Goal: Find specific page/section: Find specific page/section

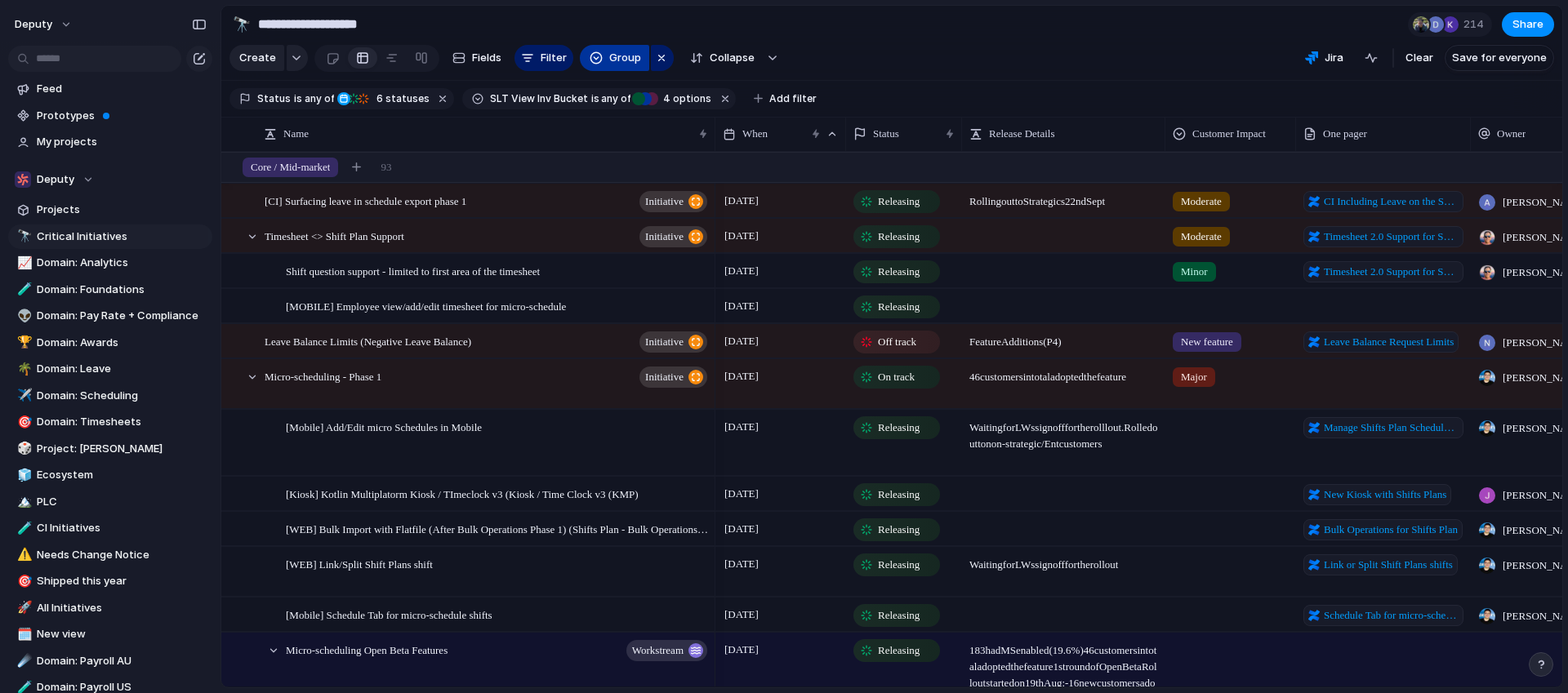
click at [625, 61] on span "Group" at bounding box center [625, 57] width 32 height 17
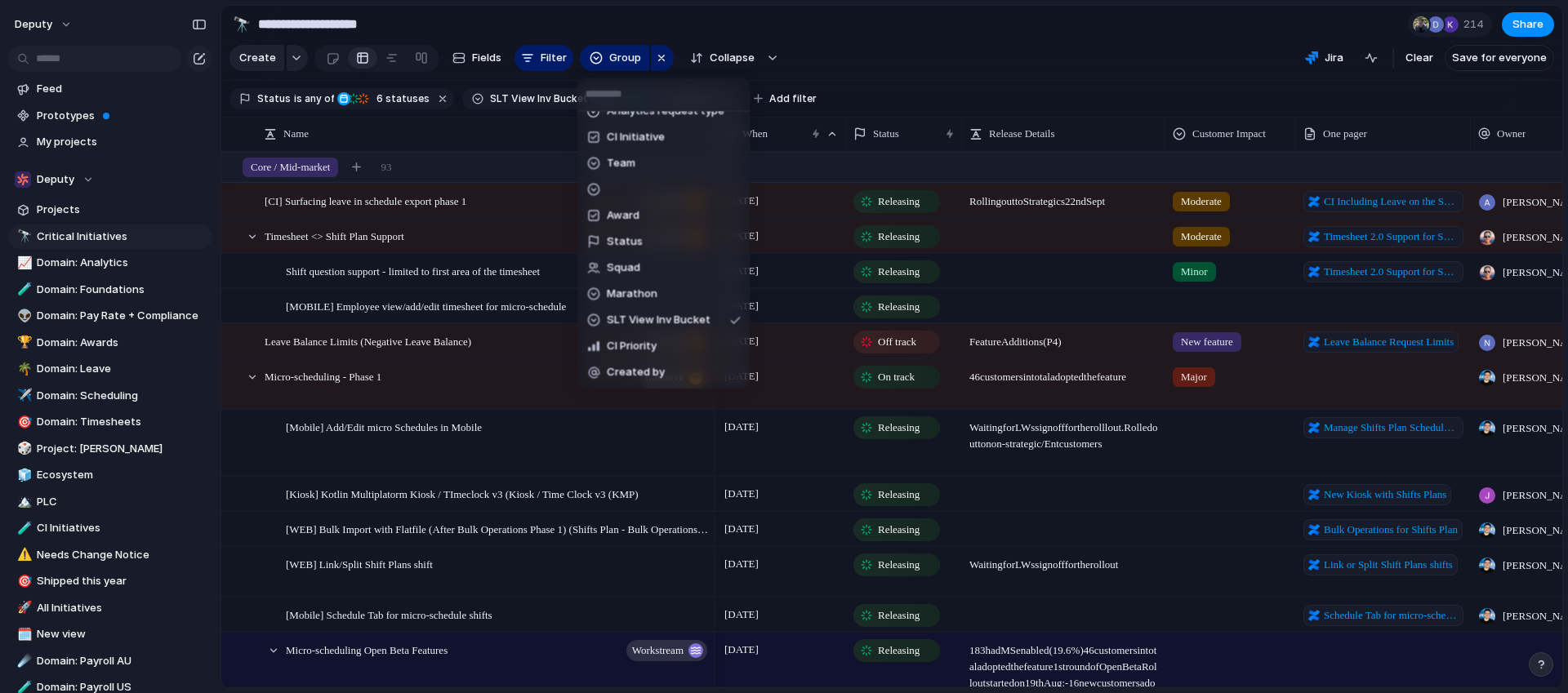
scroll to position [723, 0]
click at [889, 61] on div "Priority Cycle Roundtable Escalate Target Region Goal Program Suitable for PMM …" at bounding box center [784, 346] width 1568 height 693
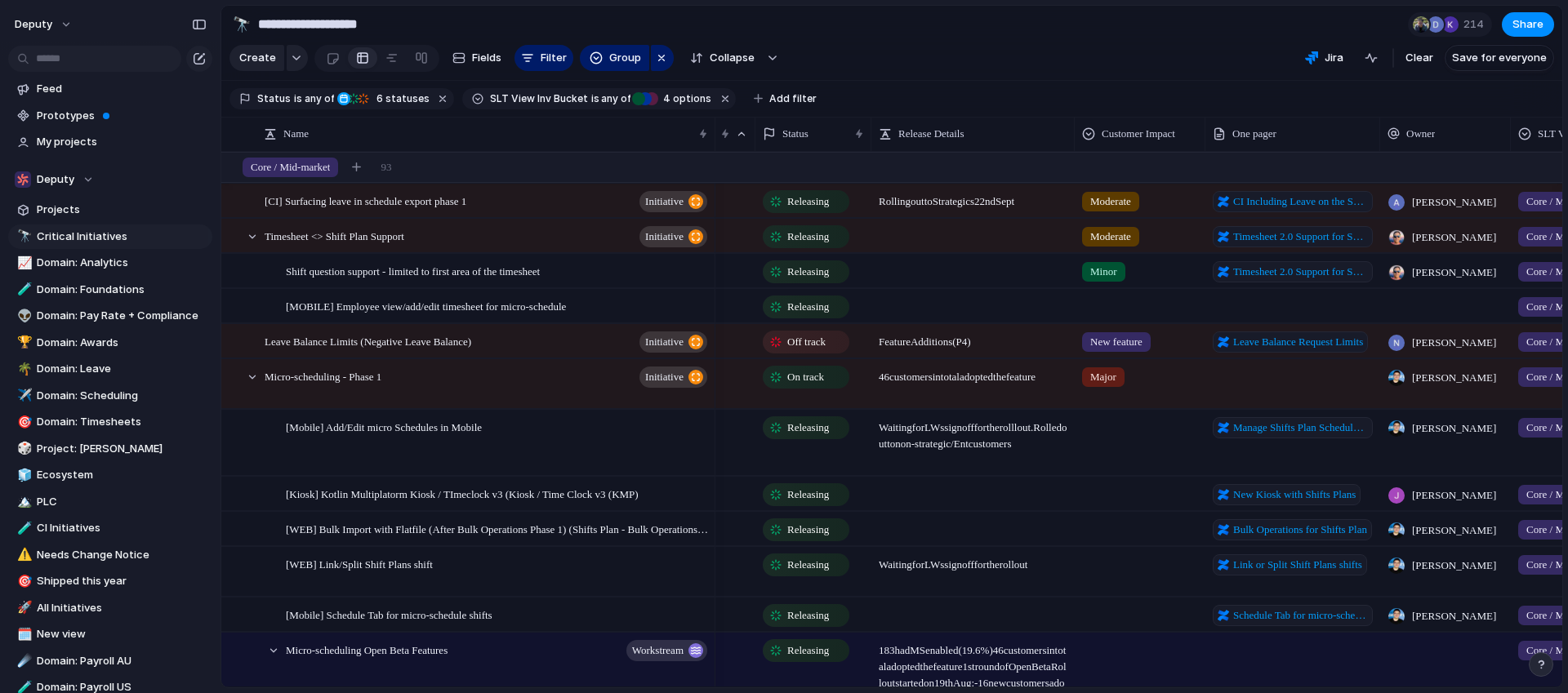
scroll to position [0, 0]
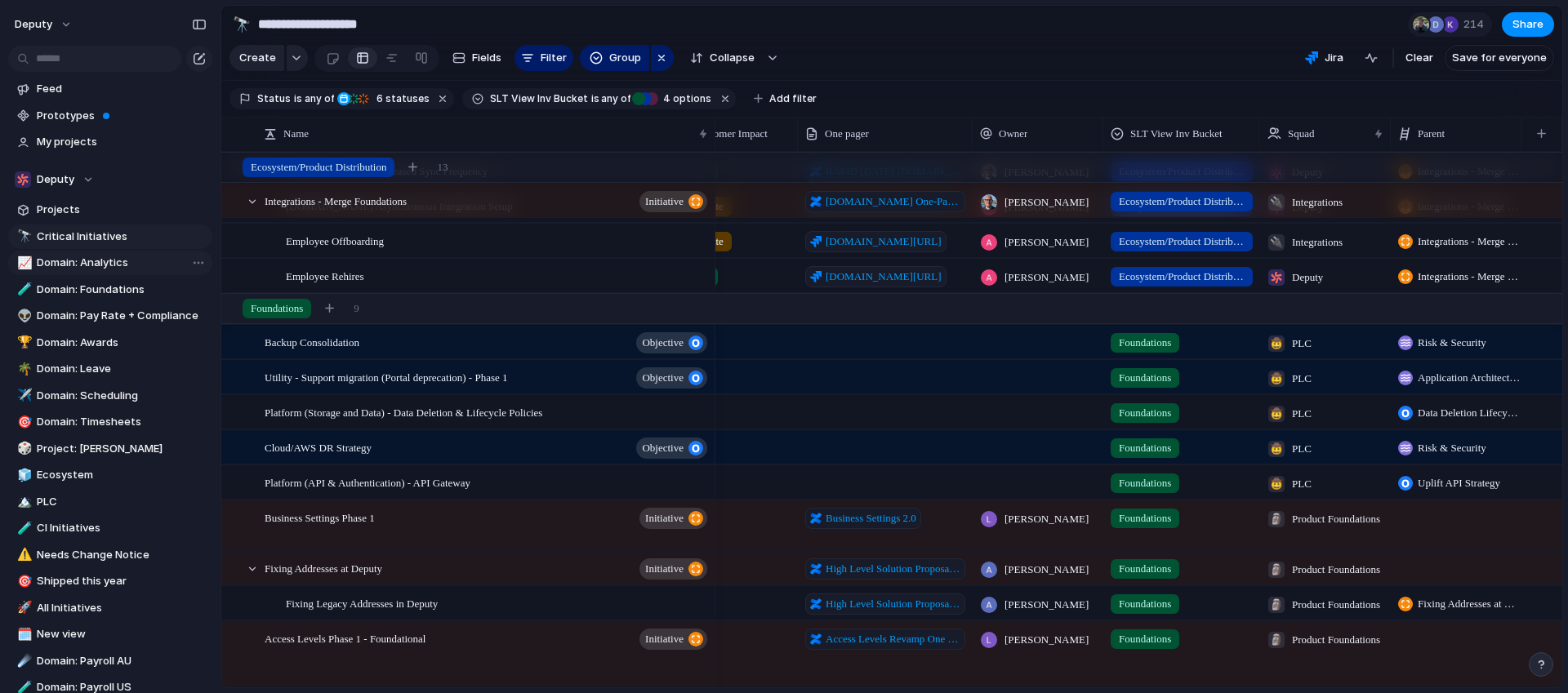
click at [102, 259] on span "Domain: Analytics" at bounding box center [122, 263] width 170 height 17
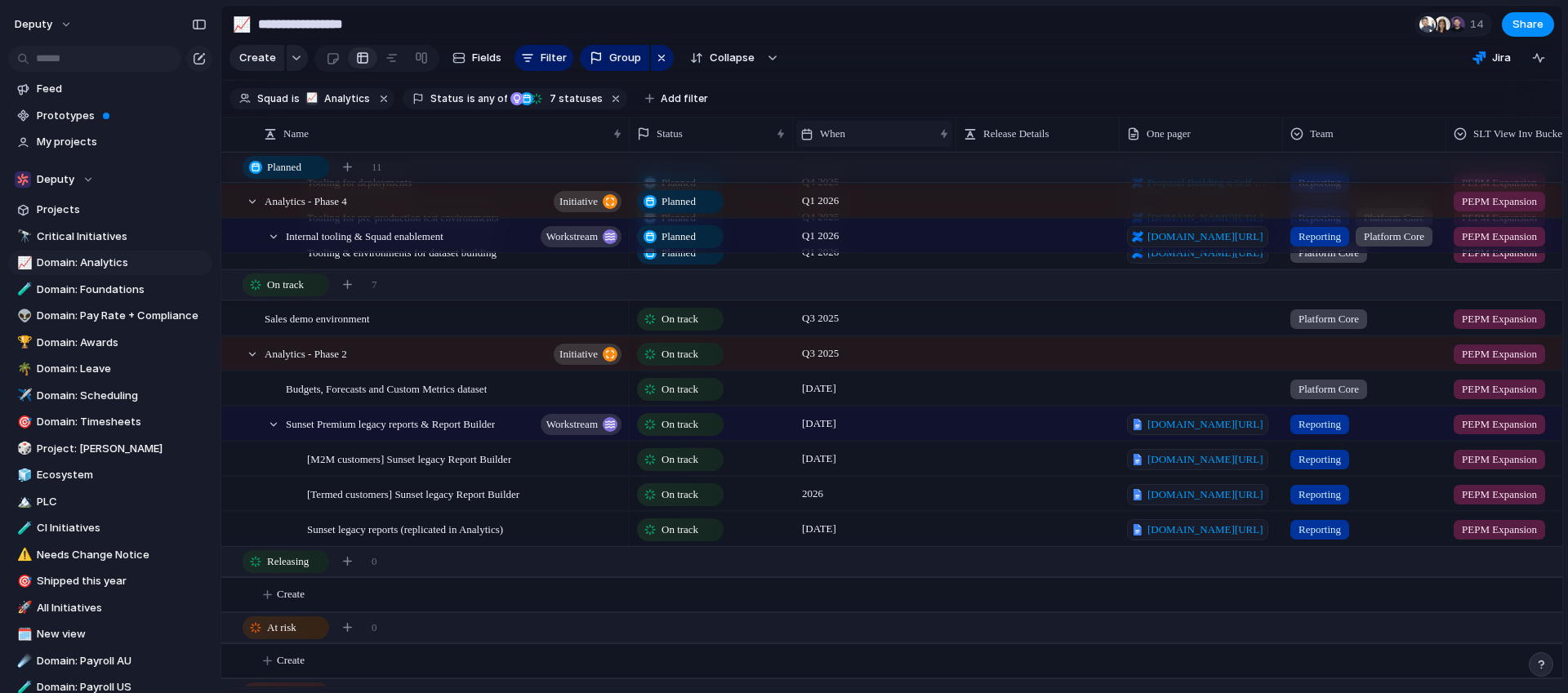
click at [854, 133] on div "When" at bounding box center [867, 133] width 134 height 17
click at [853, 226] on span "Sort ascending" at bounding box center [868, 222] width 79 height 17
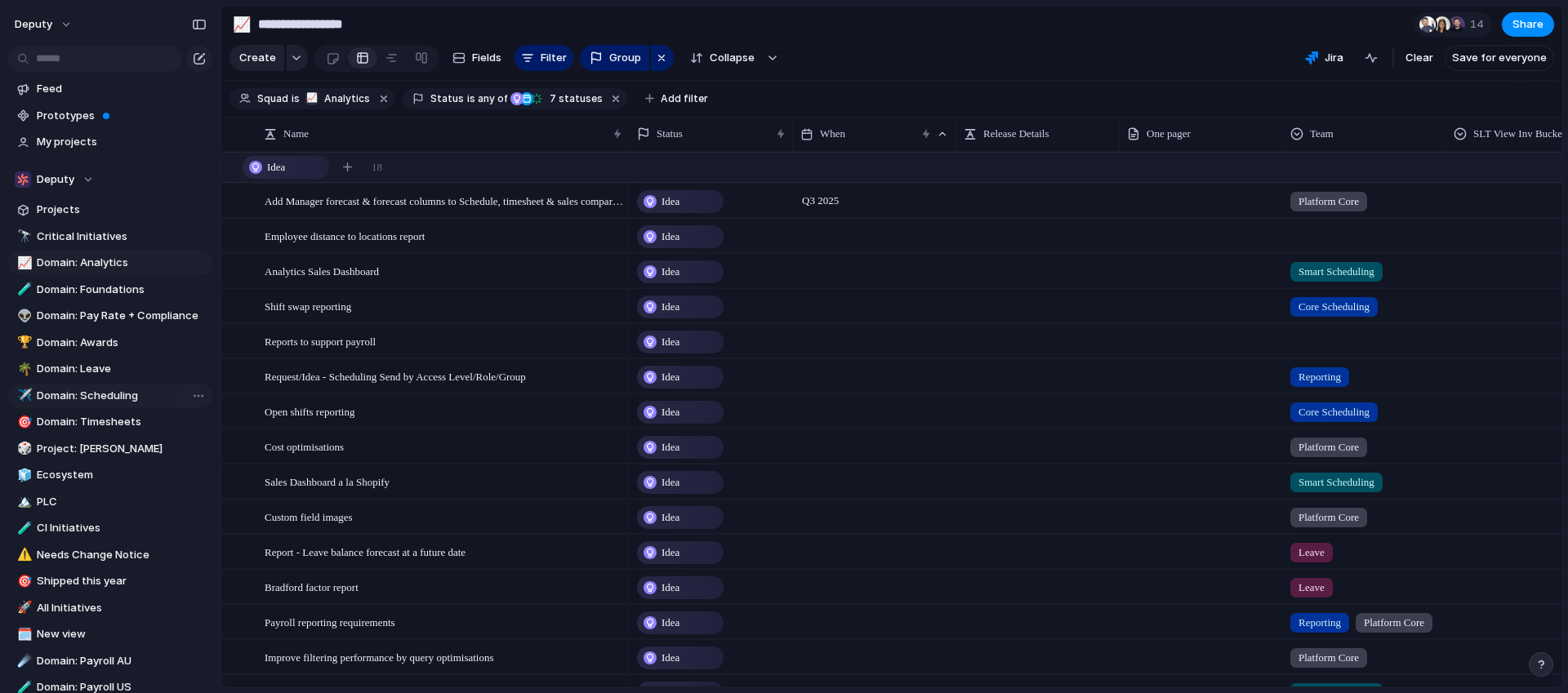
click at [95, 395] on span "Domain: Scheduling" at bounding box center [122, 395] width 170 height 17
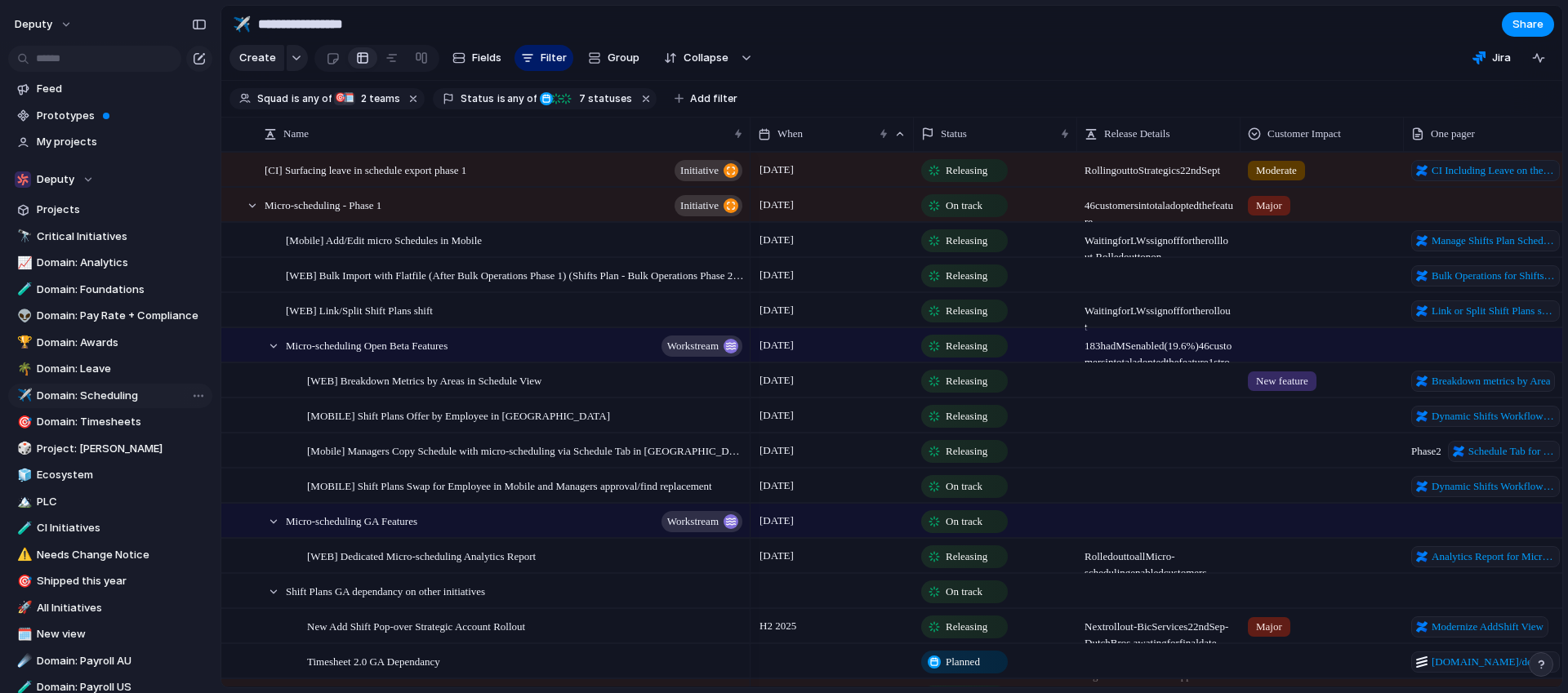
type input "**********"
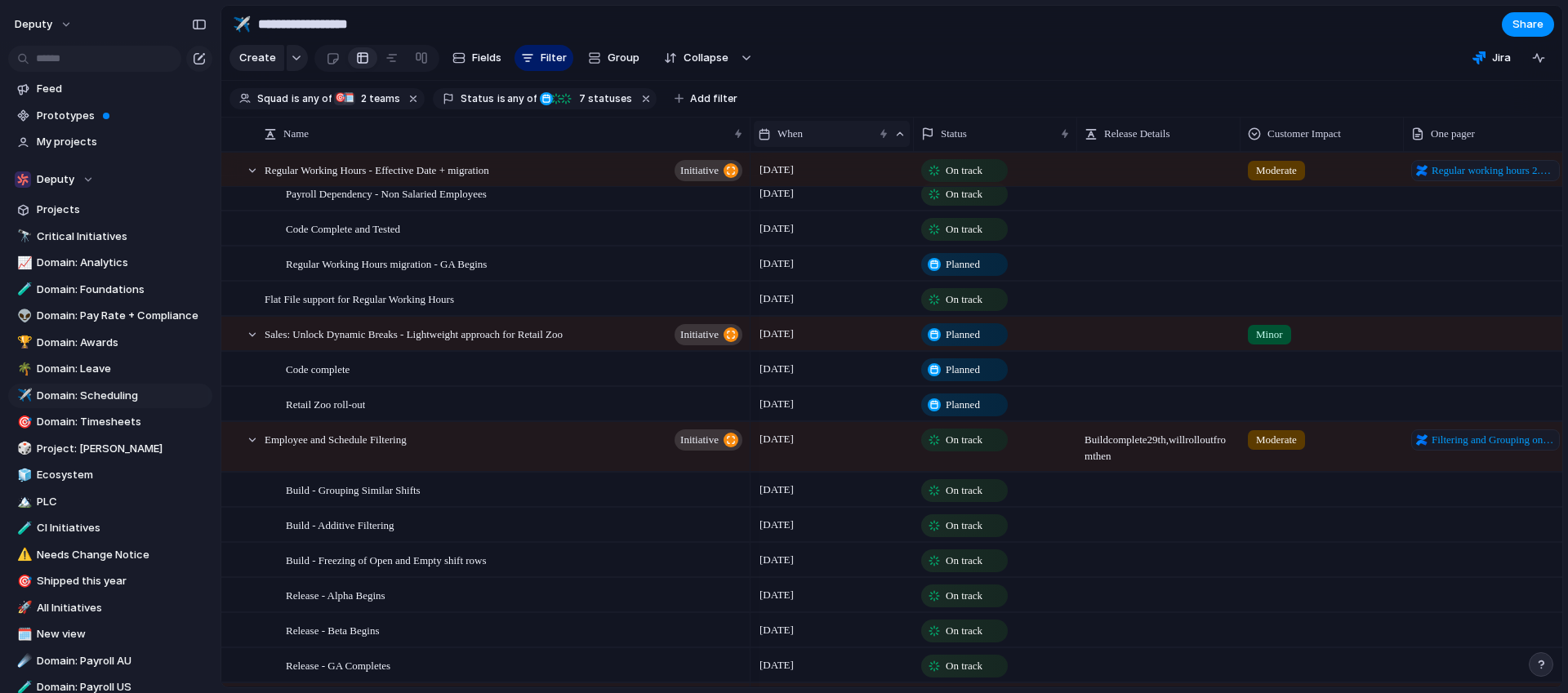
click at [898, 133] on div at bounding box center [900, 134] width 12 height 12
drag, startPoint x: 850, startPoint y: 93, endPoint x: 851, endPoint y: 102, distance: 9.1
click at [850, 94] on div "Modify Hide Clear sort Sort descending" at bounding box center [784, 346] width 1568 height 693
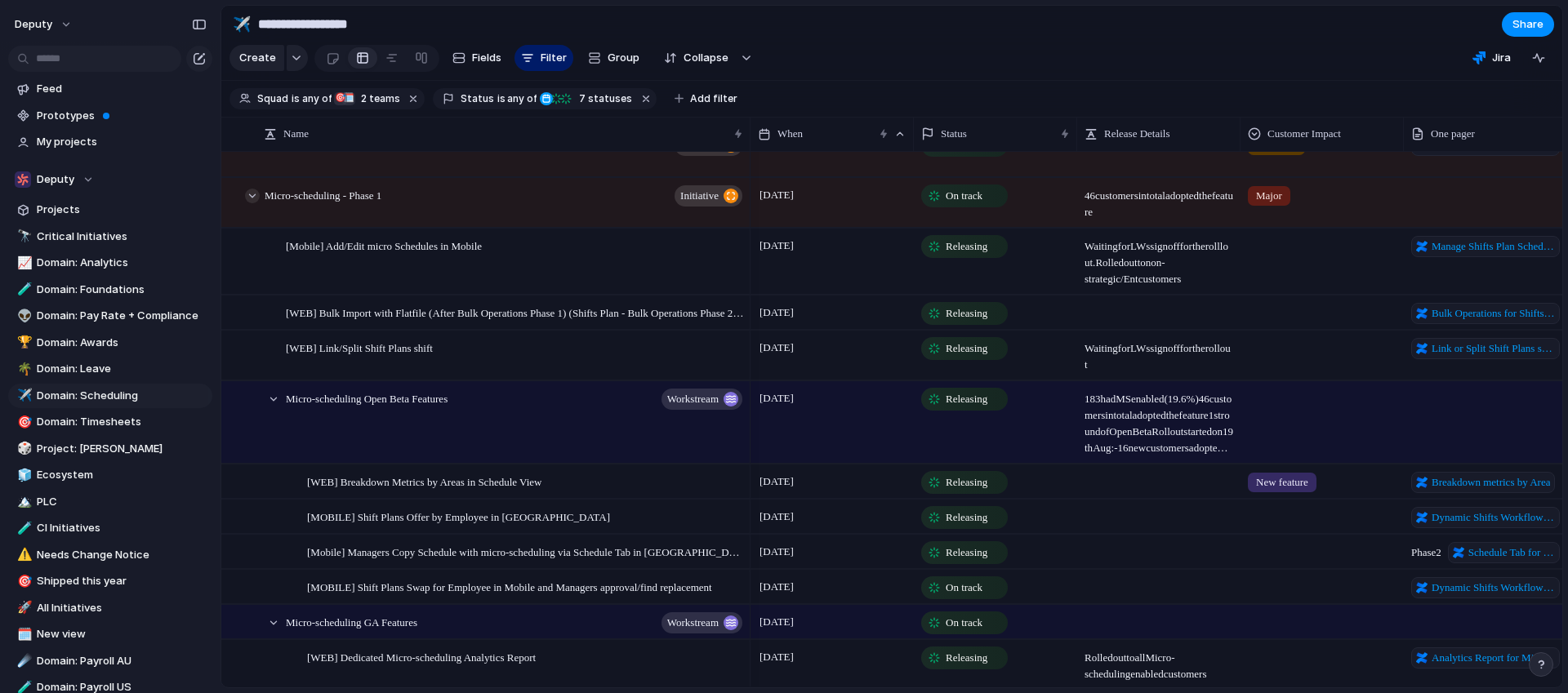
click at [250, 193] on div at bounding box center [252, 196] width 15 height 15
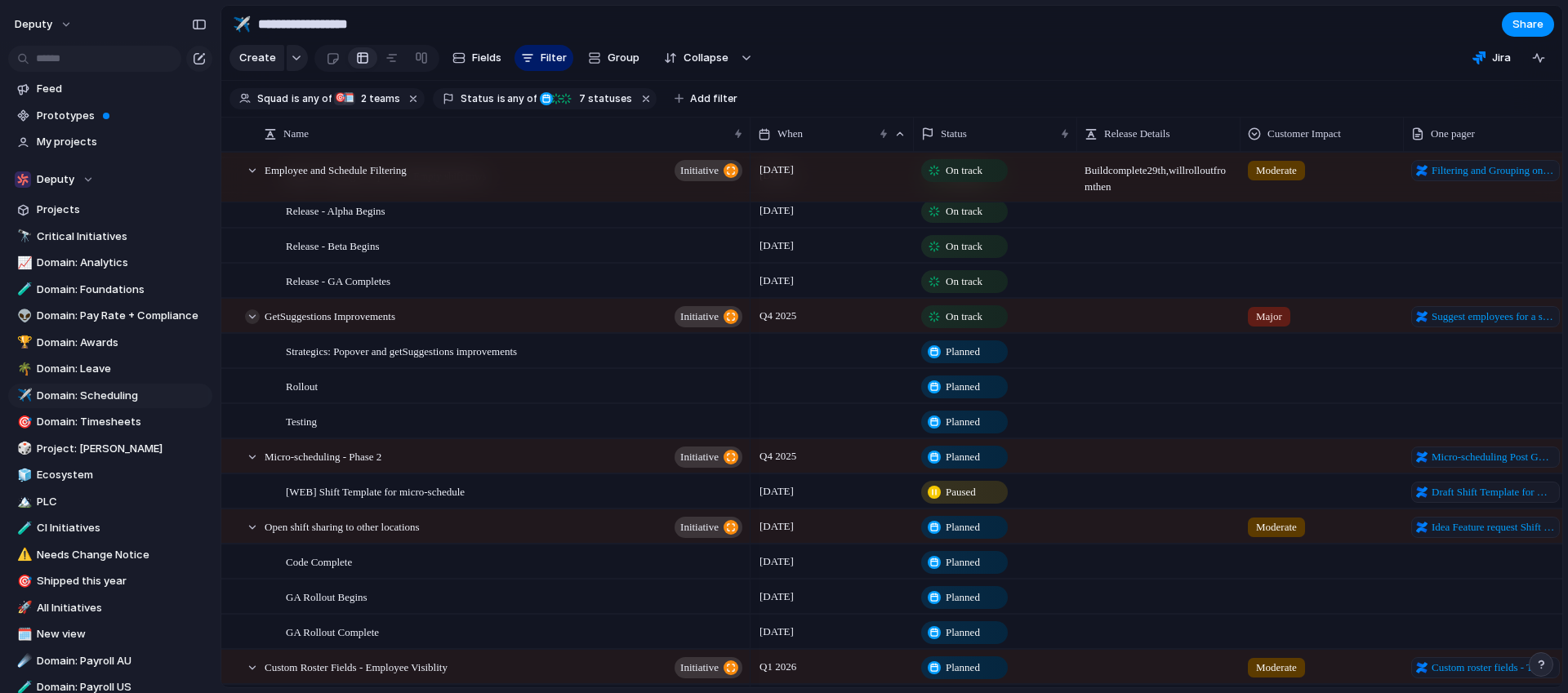
click at [258, 317] on div at bounding box center [252, 316] width 15 height 15
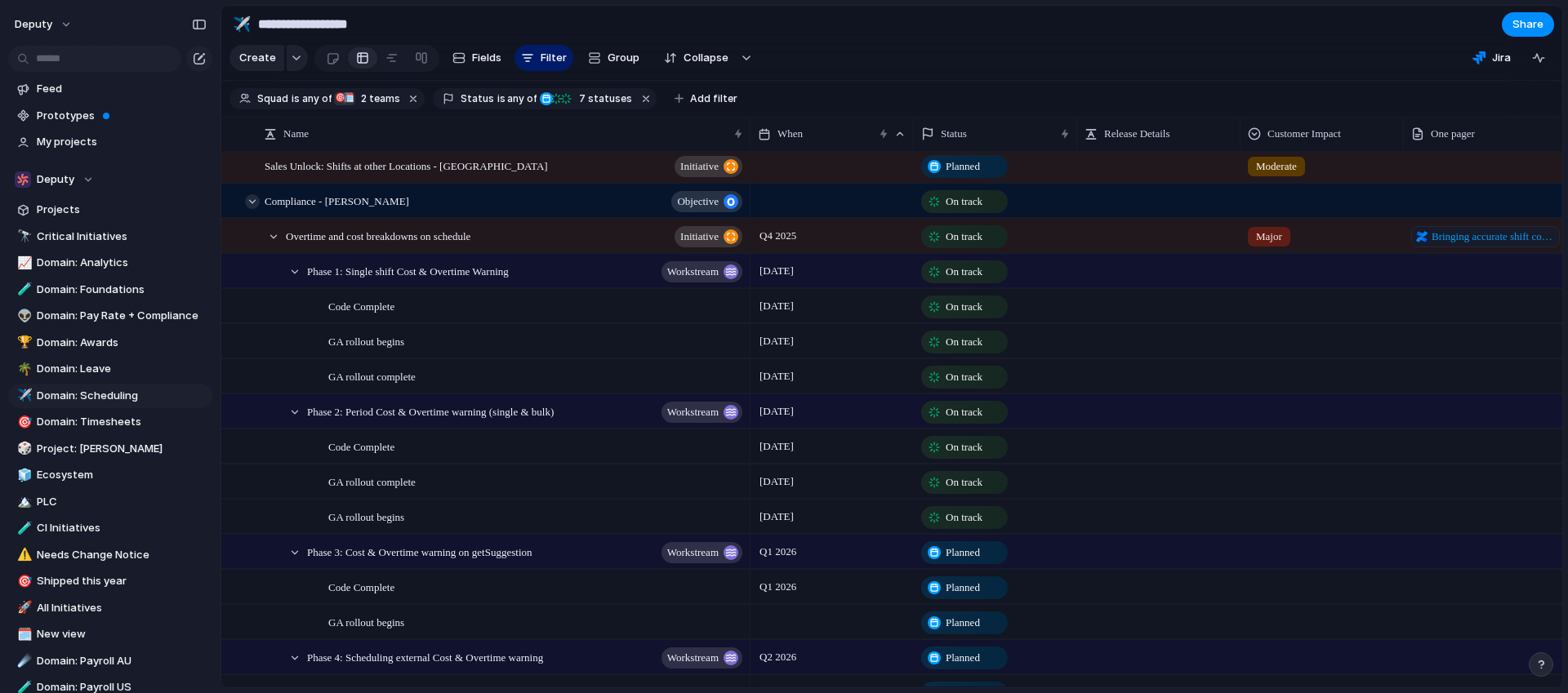
click at [255, 203] on div at bounding box center [252, 201] width 15 height 15
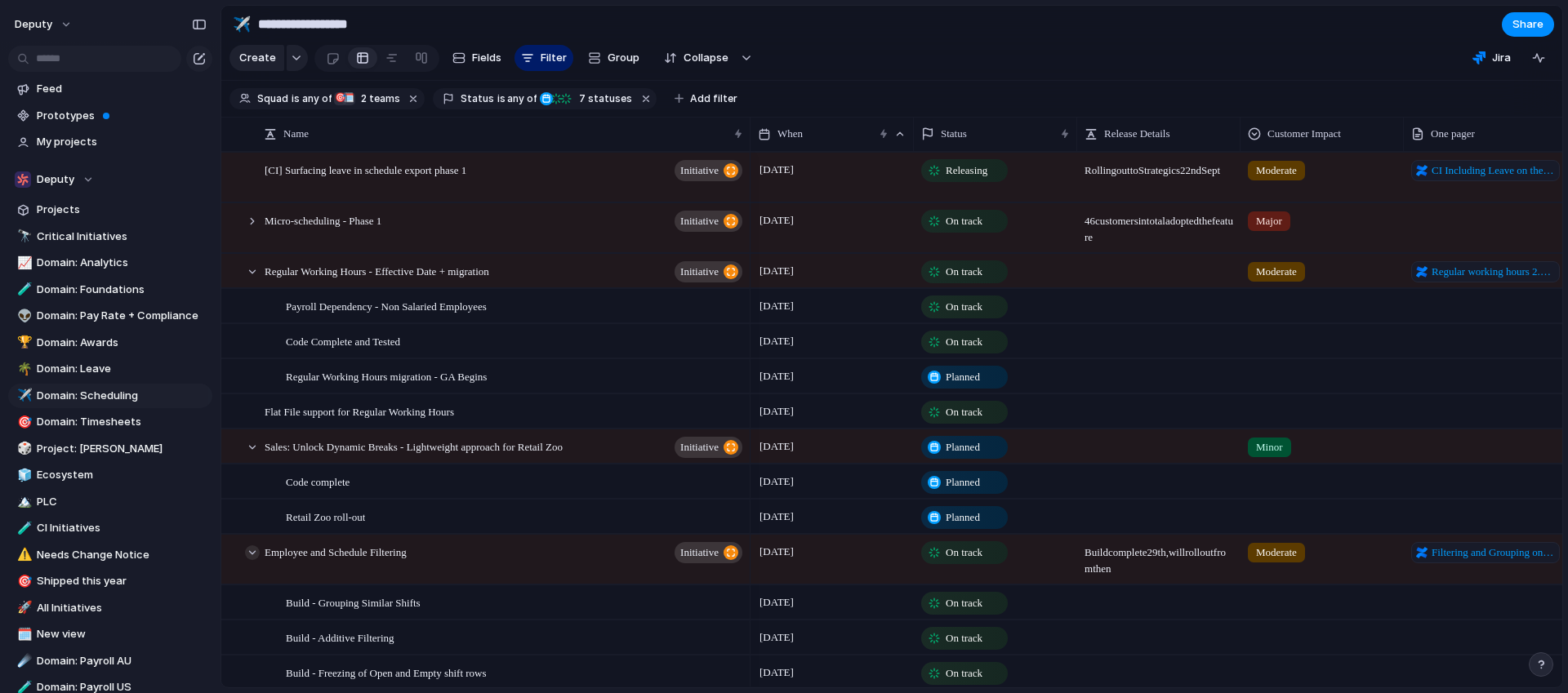
click at [254, 552] on div at bounding box center [252, 552] width 15 height 15
